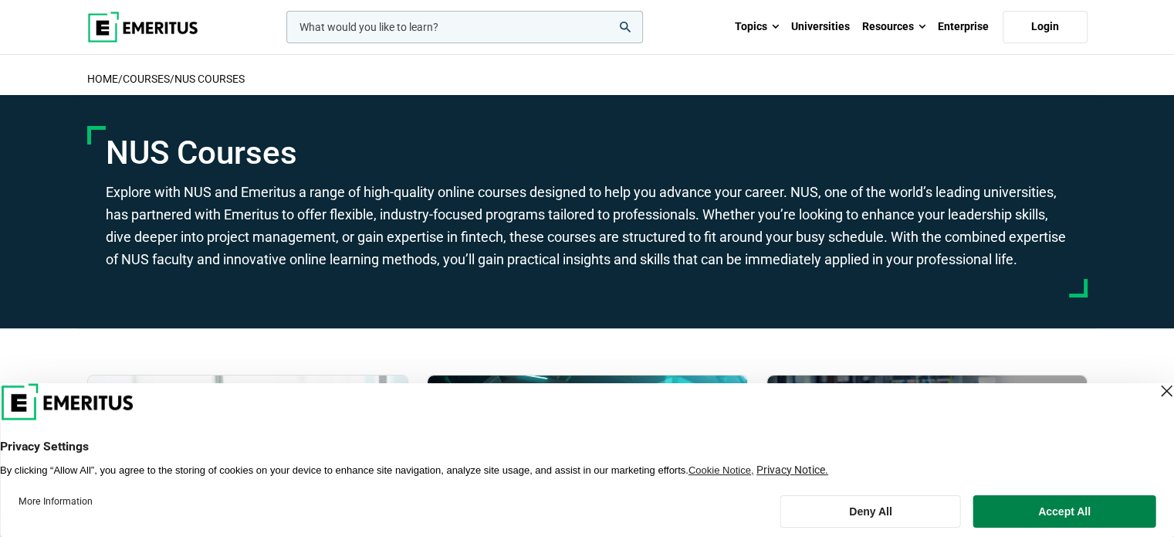
drag, startPoint x: 201, startPoint y: 29, endPoint x: 134, endPoint y: 25, distance: 68.0
click at [132, 20] on div "leadership marketing project management data science product management Topics …" at bounding box center [587, 27] width 1019 height 54
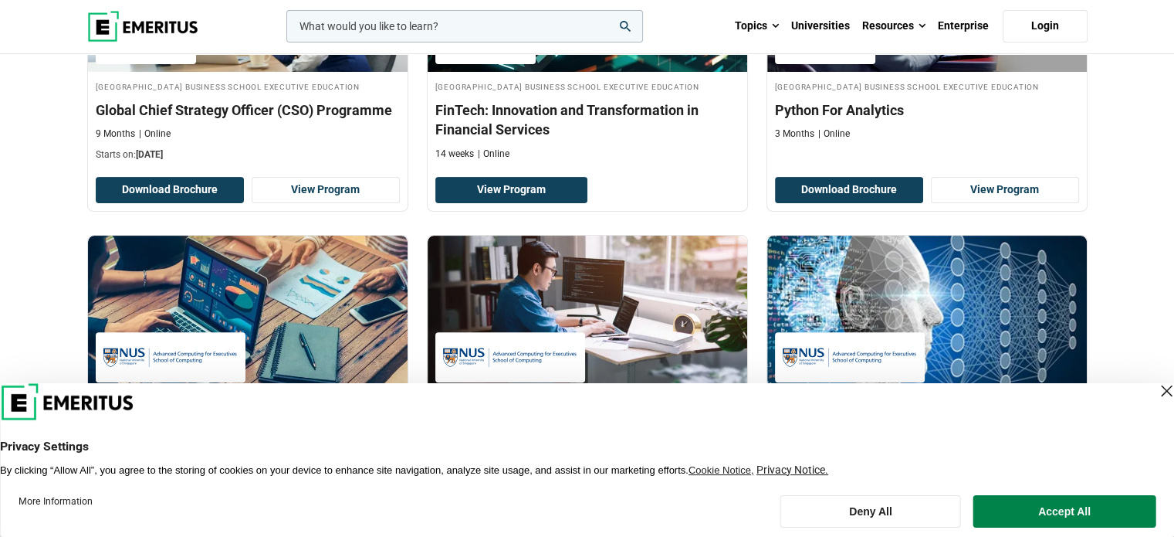
scroll to position [459, 0]
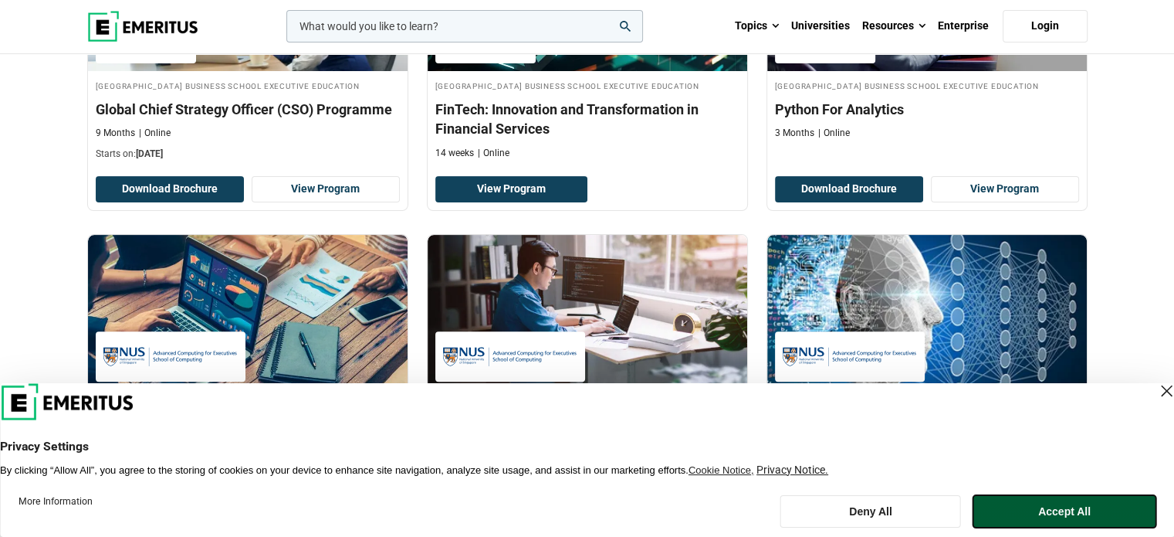
click at [1018, 521] on button "Accept All" at bounding box center [1064, 511] width 182 height 32
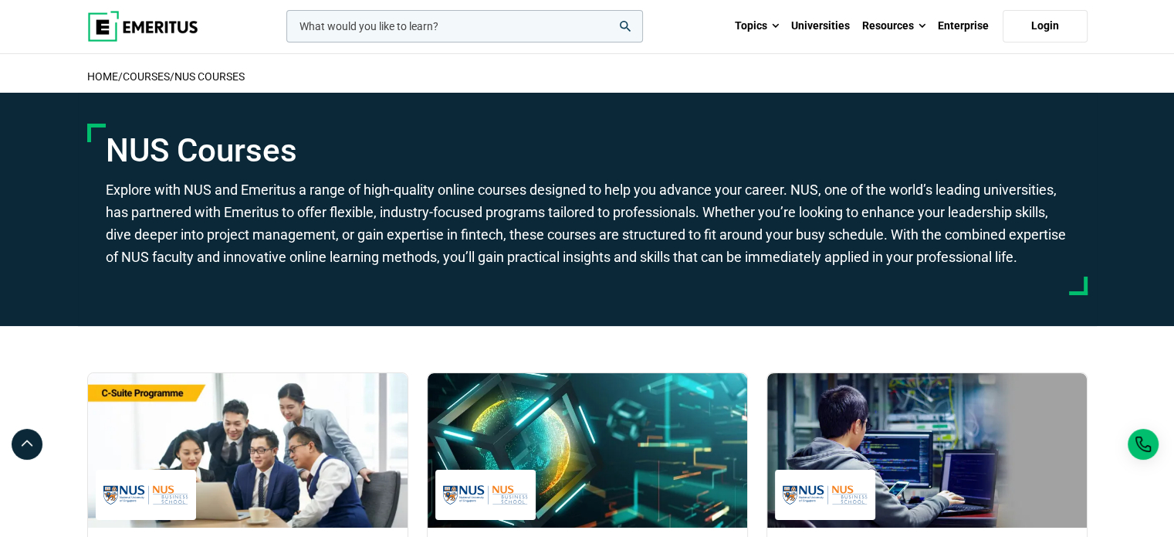
scroll to position [0, 0]
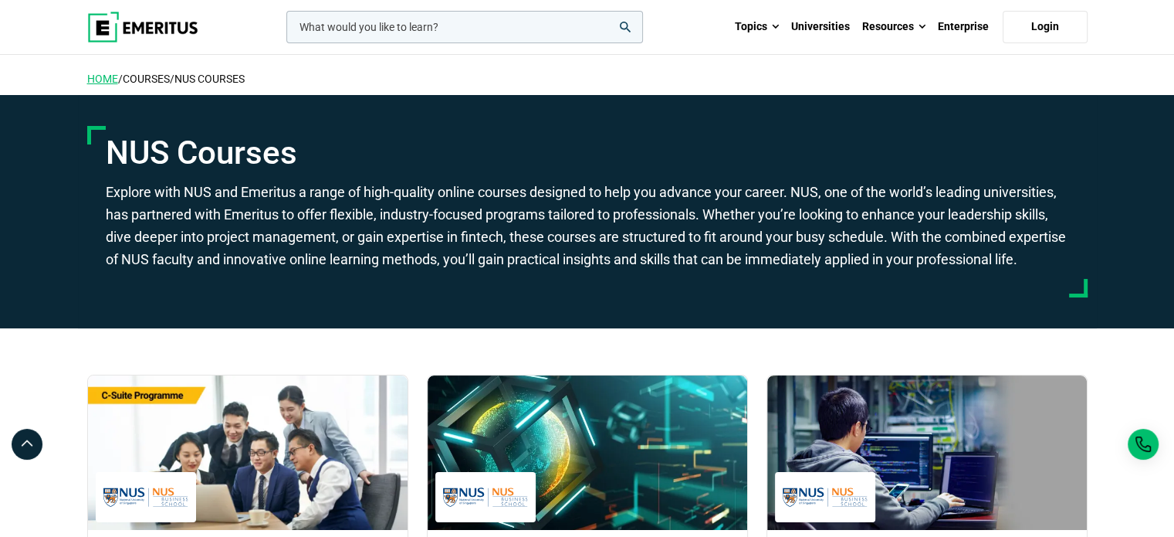
click at [102, 74] on link "home" at bounding box center [102, 79] width 31 height 12
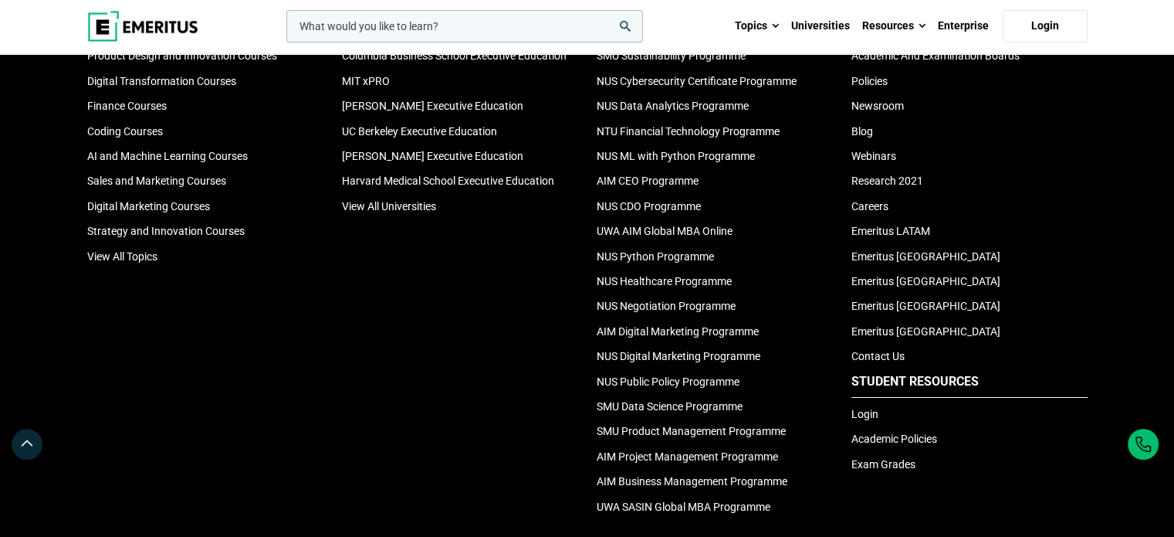
scroll to position [5212, 0]
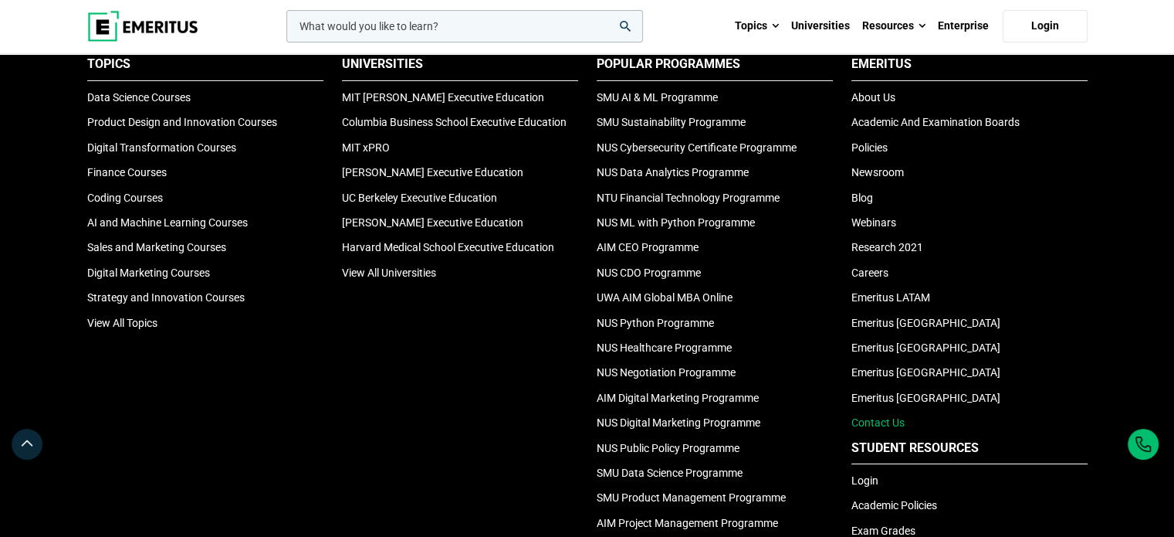
click at [883, 416] on link "Contact Us" at bounding box center [877, 422] width 53 height 12
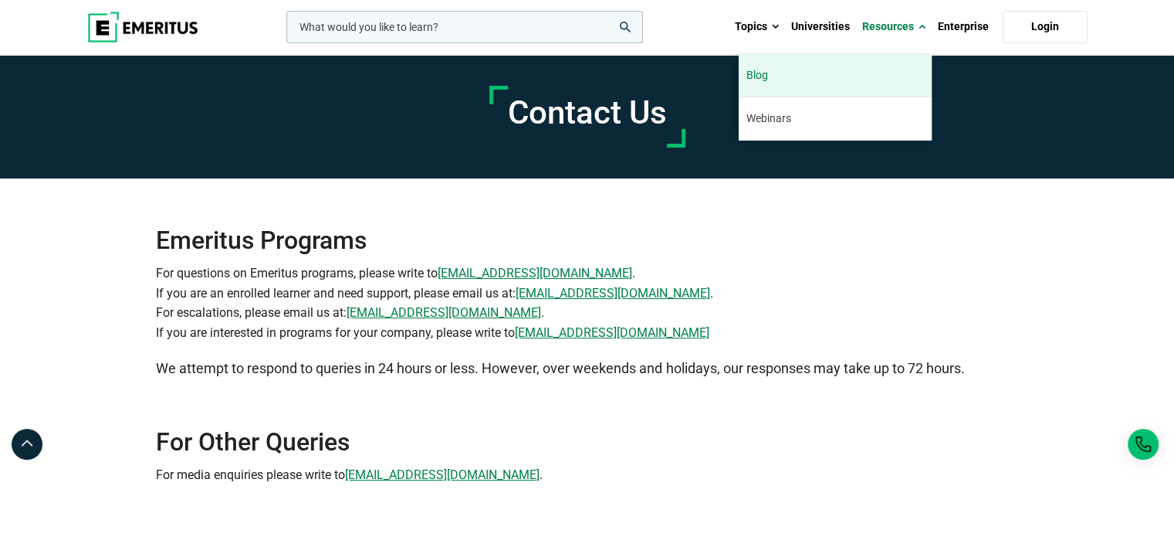
click at [764, 73] on link "Blog" at bounding box center [835, 75] width 193 height 42
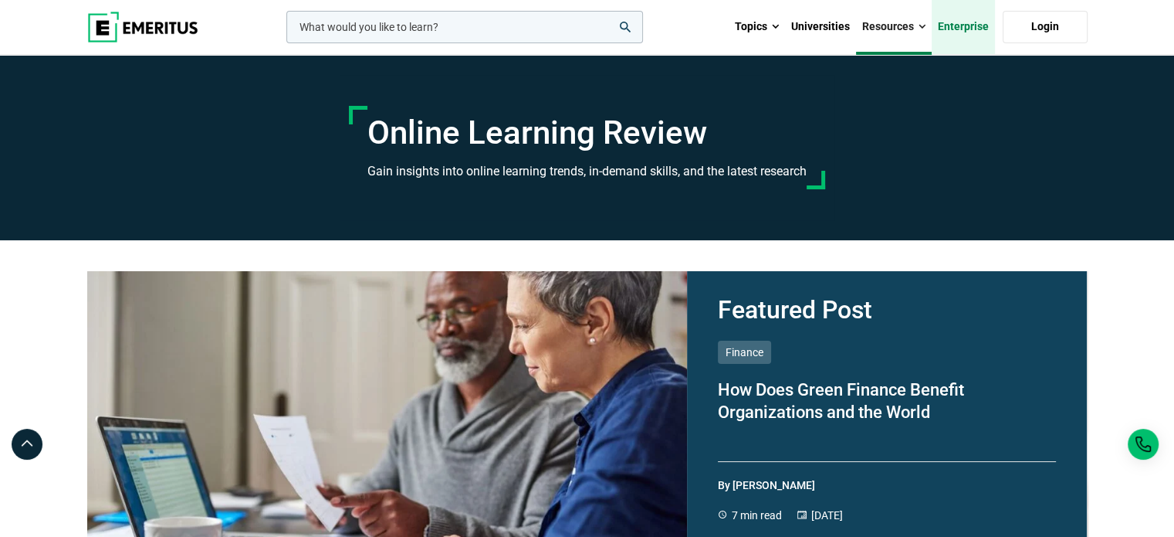
click at [960, 19] on link "Enterprise" at bounding box center [963, 27] width 63 height 54
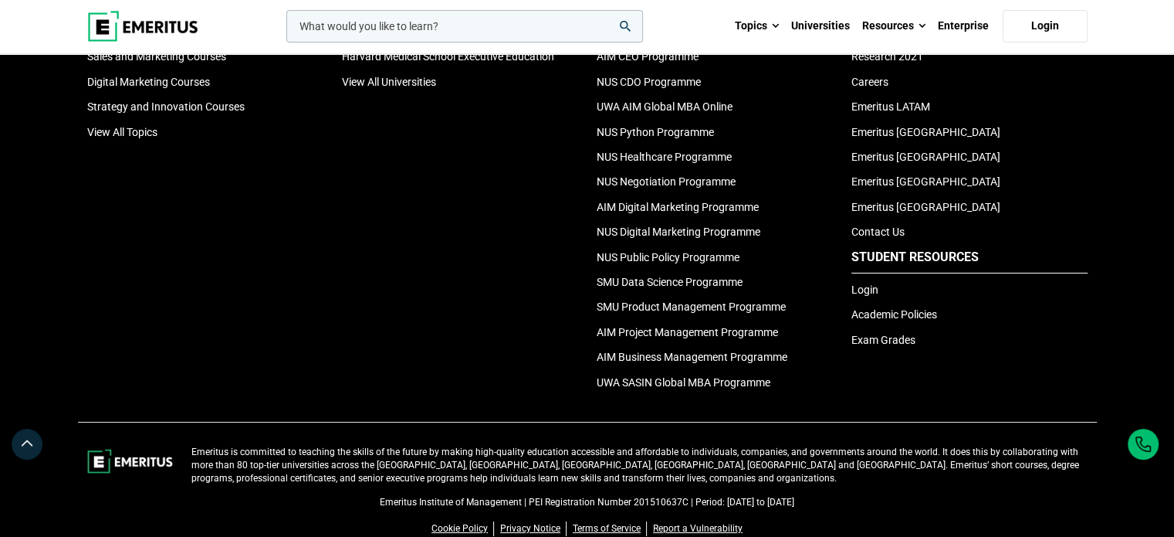
scroll to position [5381, 0]
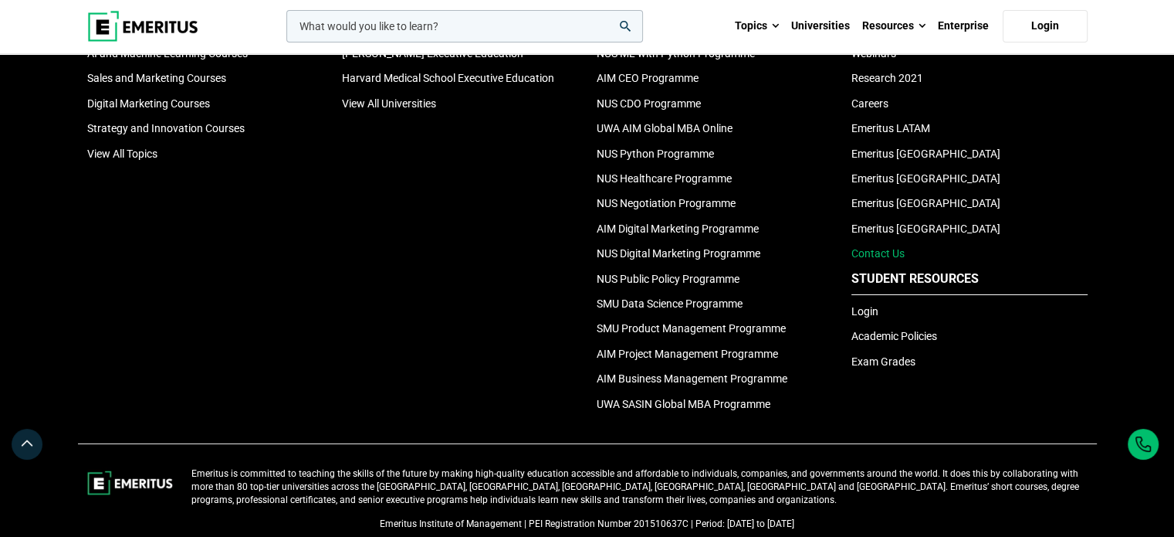
click at [880, 247] on link "Contact Us" at bounding box center [877, 253] width 53 height 12
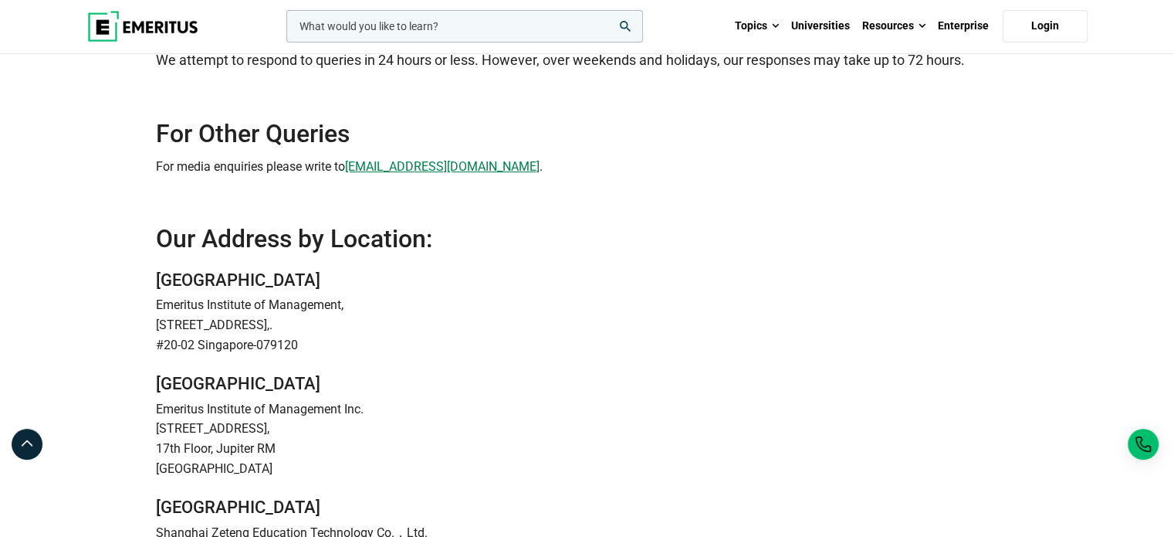
scroll to position [309, 0]
drag, startPoint x: 309, startPoint y: 349, endPoint x: 170, endPoint y: 317, distance: 142.5
click at [164, 315] on address "Singapore Emeritus Institute of Management, [STREET_ADDRESS]" at bounding box center [587, 311] width 862 height 85
click at [357, 340] on p "#20-02 Singapore-079120" at bounding box center [587, 344] width 862 height 20
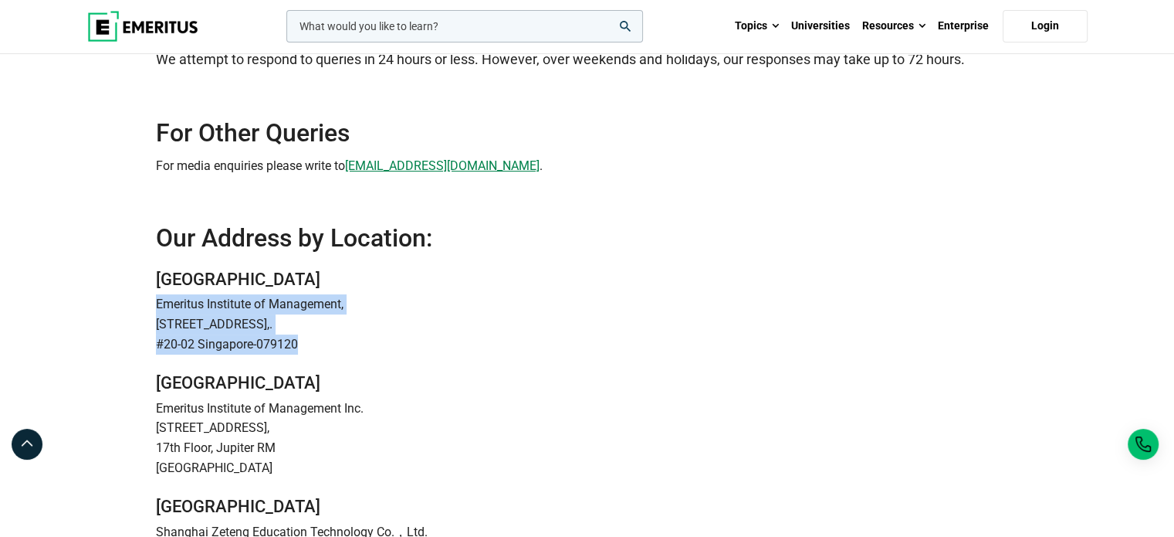
drag, startPoint x: 224, startPoint y: 340, endPoint x: 148, endPoint y: 310, distance: 81.4
click at [147, 310] on div "Singapore Emeritus Institute of Management, [STREET_ADDRESS] United states Emer…" at bounding box center [587, 464] width 881 height 391
copy address "Emeritus Institute of Management, [STREET_ADDRESS]"
